Goal: Task Accomplishment & Management: Use online tool/utility

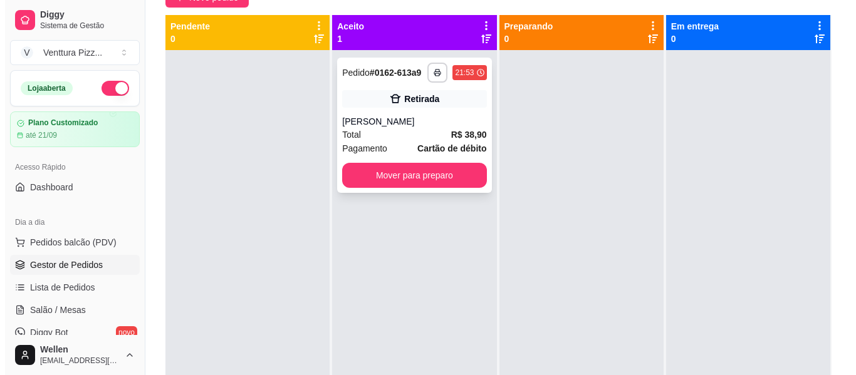
scroll to position [25, 0]
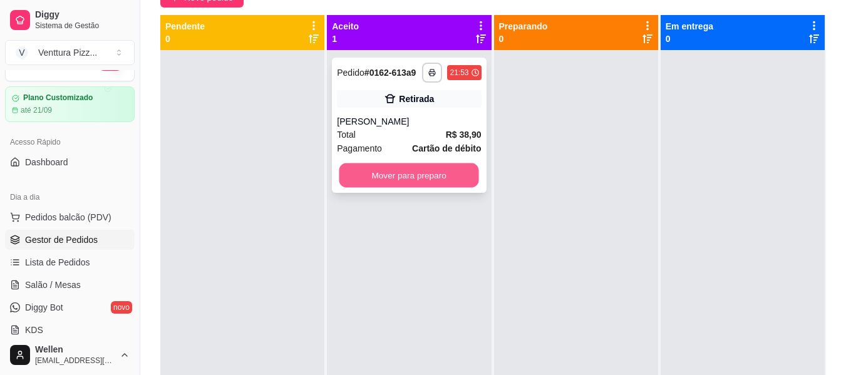
click at [435, 183] on button "Mover para preparo" at bounding box center [410, 176] width 140 height 24
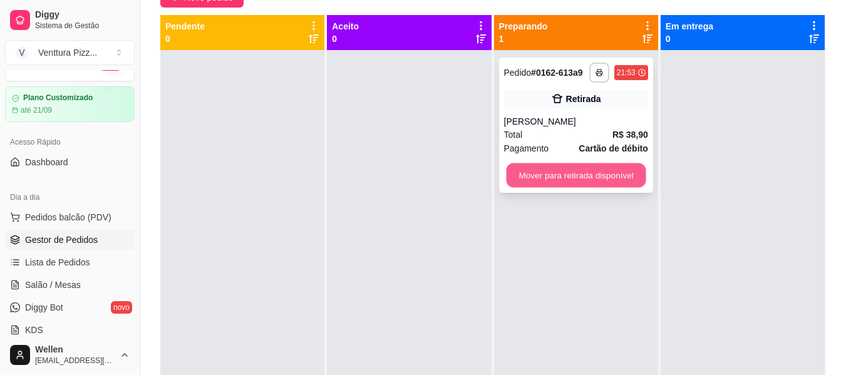
click at [572, 172] on button "Mover para retirada disponível" at bounding box center [576, 176] width 140 height 24
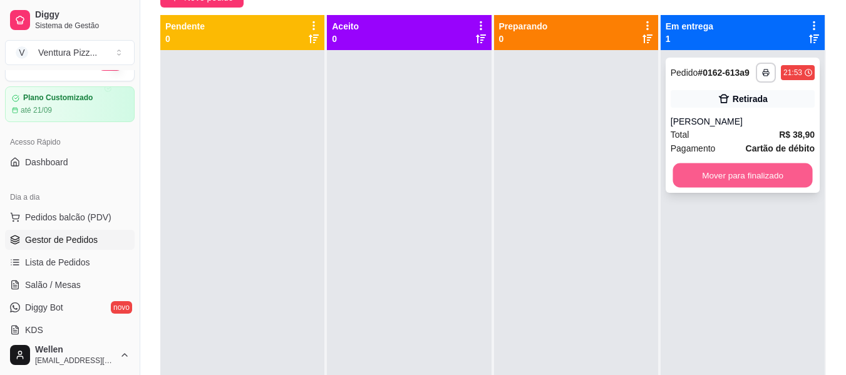
click at [734, 180] on button "Mover para finalizado" at bounding box center [743, 176] width 140 height 24
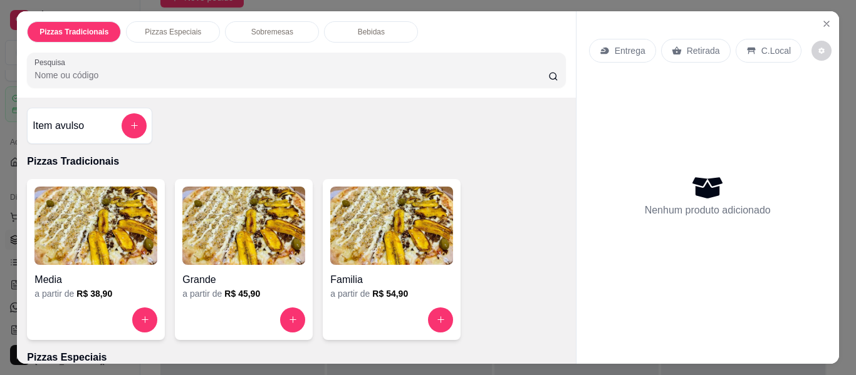
click at [242, 231] on img at bounding box center [243, 226] width 123 height 78
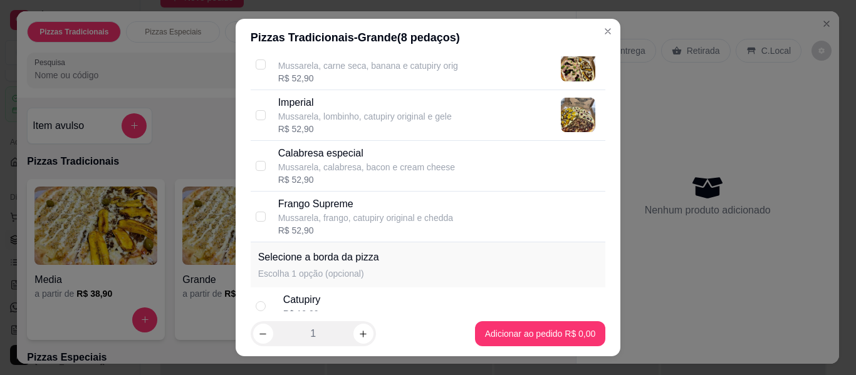
scroll to position [1128, 0]
click at [325, 169] on div "Mussarela, calabresa, bacon e cream cheese" at bounding box center [366, 166] width 177 height 13
checkbox input "true"
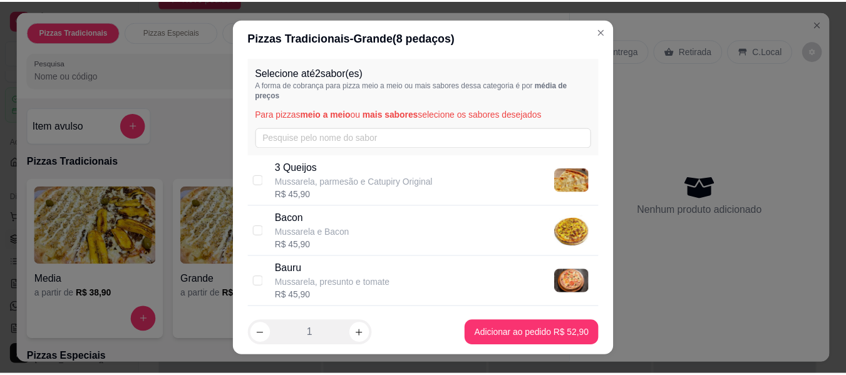
scroll to position [0, 0]
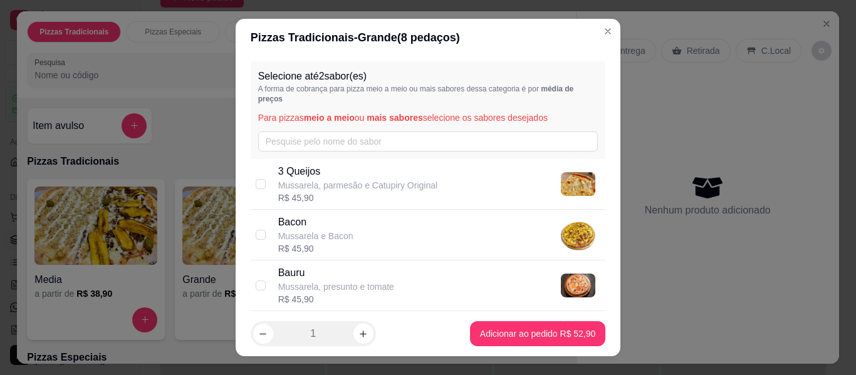
click at [332, 173] on p "3 Queijos" at bounding box center [357, 171] width 159 height 15
click at [336, 240] on p "Mussarela e Bacon" at bounding box center [315, 236] width 75 height 13
checkbox input "false"
checkbox input "true"
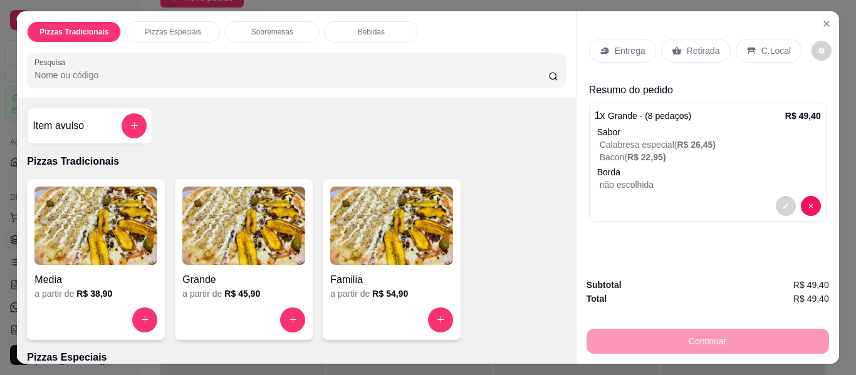
click at [687, 44] on p "Retirada" at bounding box center [703, 50] width 33 height 13
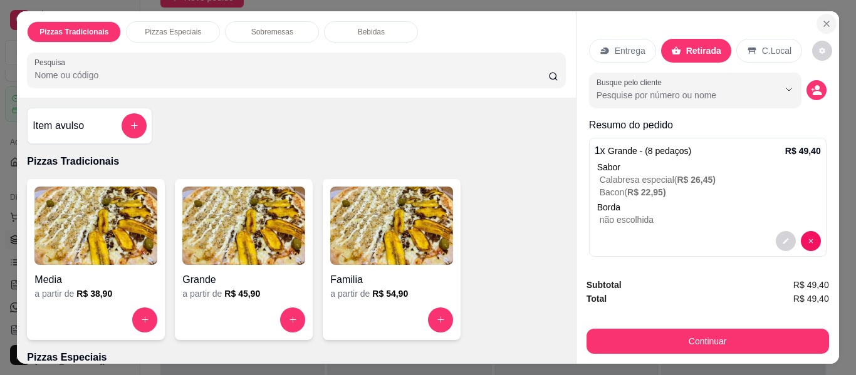
click at [821, 19] on icon "Close" at bounding box center [826, 24] width 10 height 10
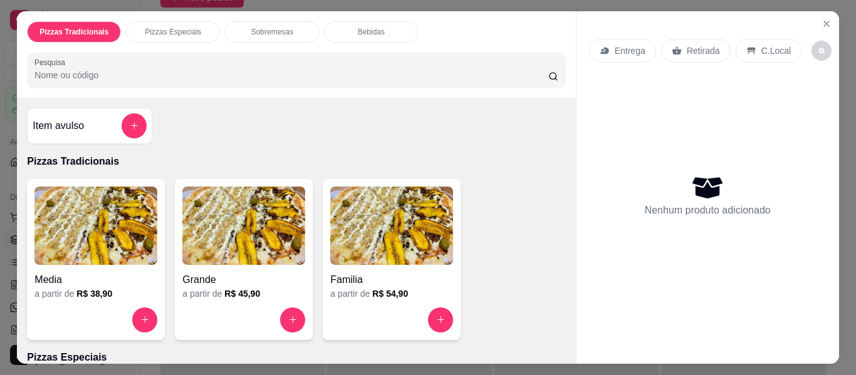
click at [252, 227] on img at bounding box center [243, 226] width 123 height 78
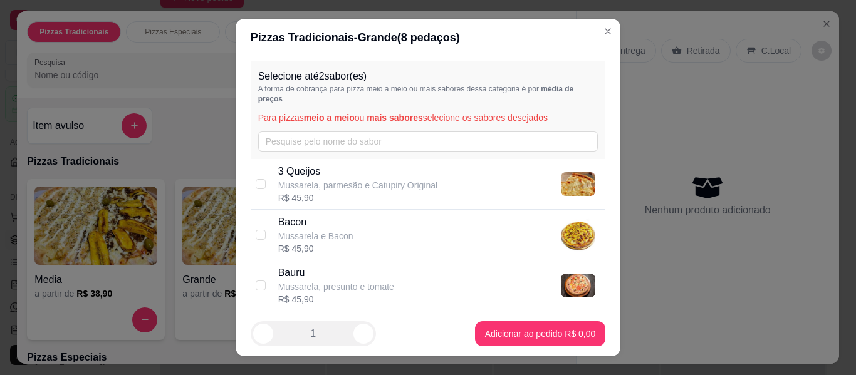
click at [368, 172] on p "3 Queijos" at bounding box center [357, 171] width 159 height 15
checkbox input "true"
click at [378, 237] on div "Bacon Mussarela e Bacon R$ 45,90" at bounding box center [439, 235] width 323 height 40
checkbox input "true"
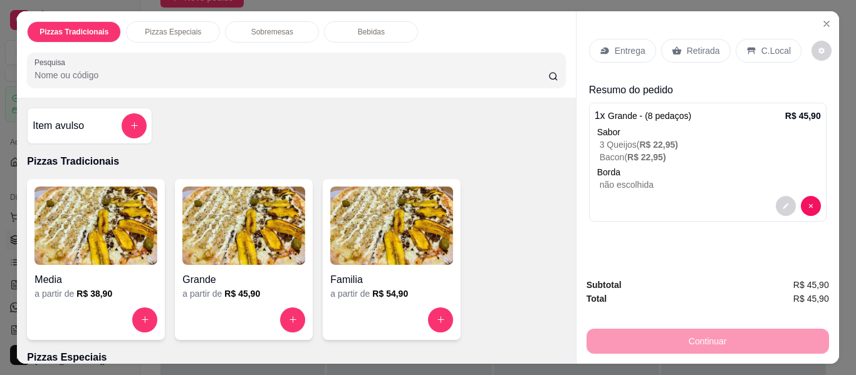
click at [689, 48] on p "Retirada" at bounding box center [703, 50] width 33 height 13
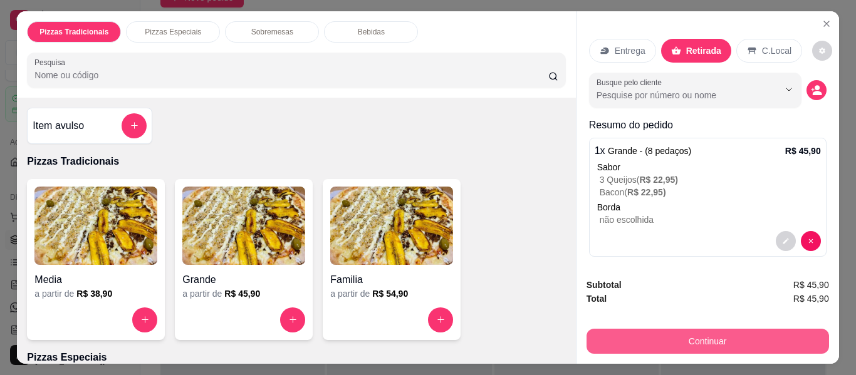
click at [699, 338] on button "Continuar" at bounding box center [707, 341] width 242 height 25
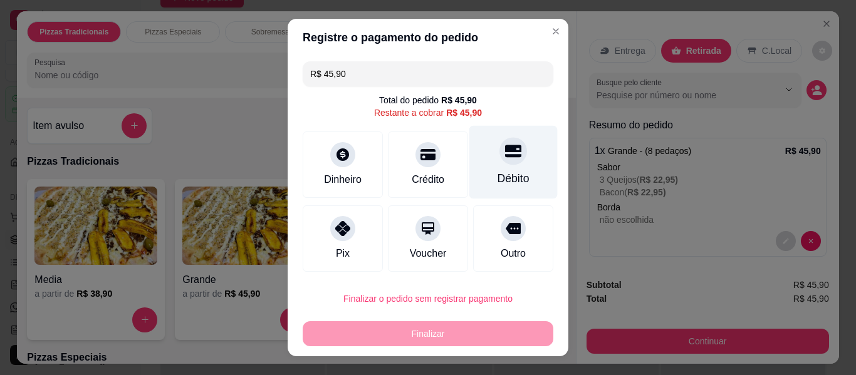
click at [505, 156] on icon at bounding box center [513, 151] width 16 height 13
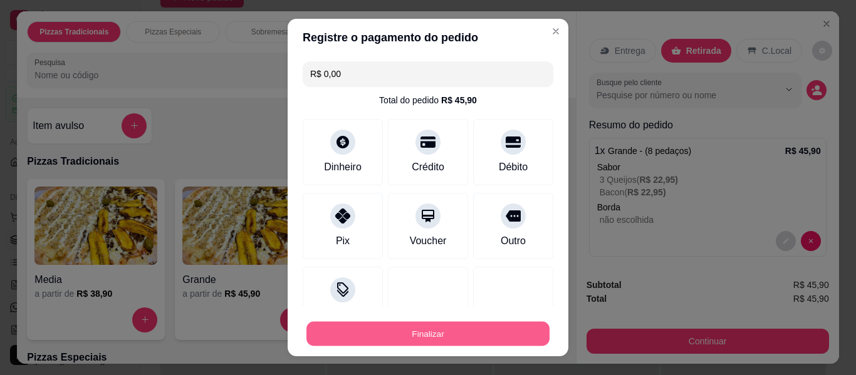
click at [484, 328] on button "Finalizar" at bounding box center [427, 334] width 243 height 24
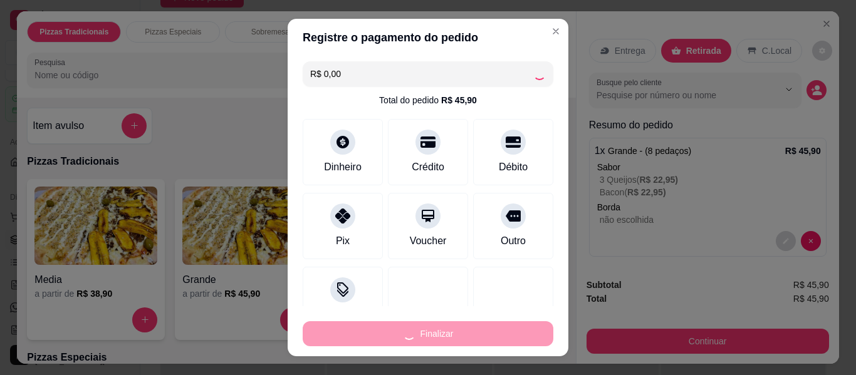
type input "-R$ 45,90"
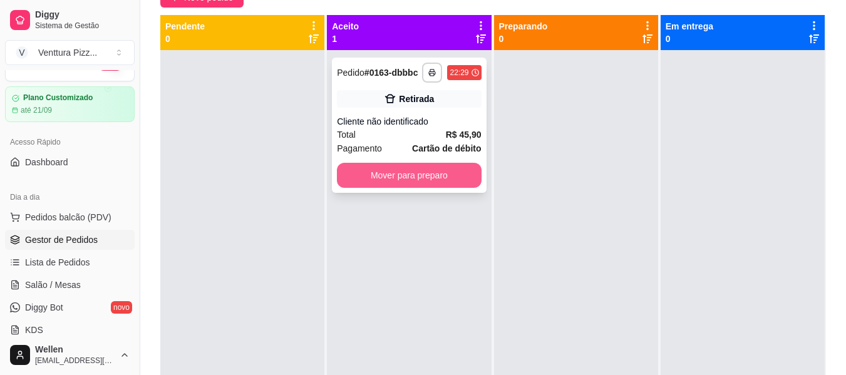
click at [437, 180] on button "Mover para preparo" at bounding box center [409, 175] width 144 height 25
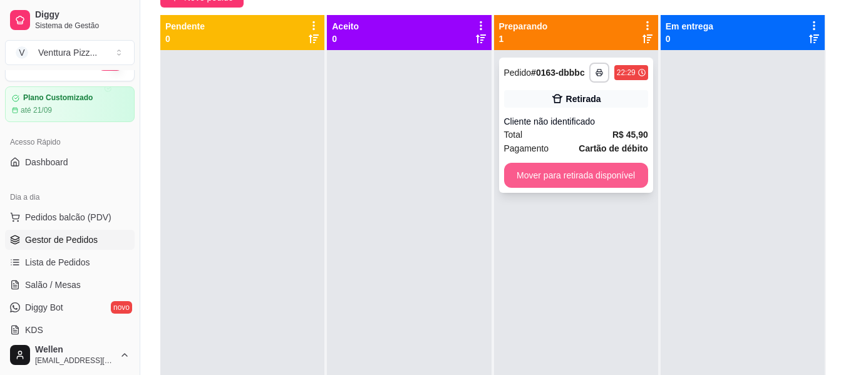
click at [561, 175] on button "Mover para retirada disponível" at bounding box center [576, 175] width 144 height 25
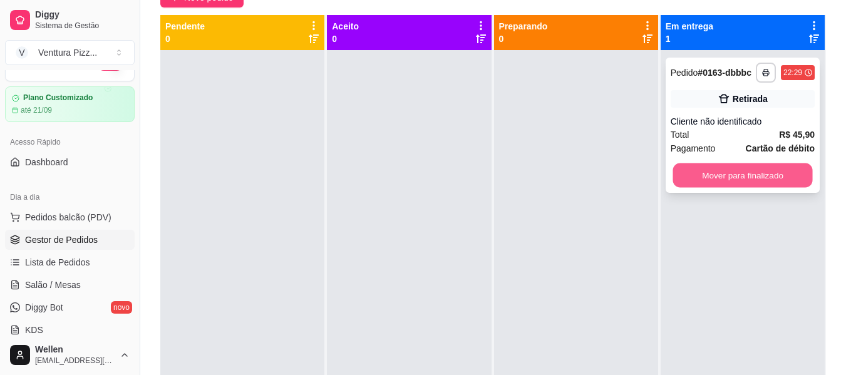
click at [722, 164] on button "Mover para finalizado" at bounding box center [743, 176] width 140 height 24
